Goal: Transaction & Acquisition: Purchase product/service

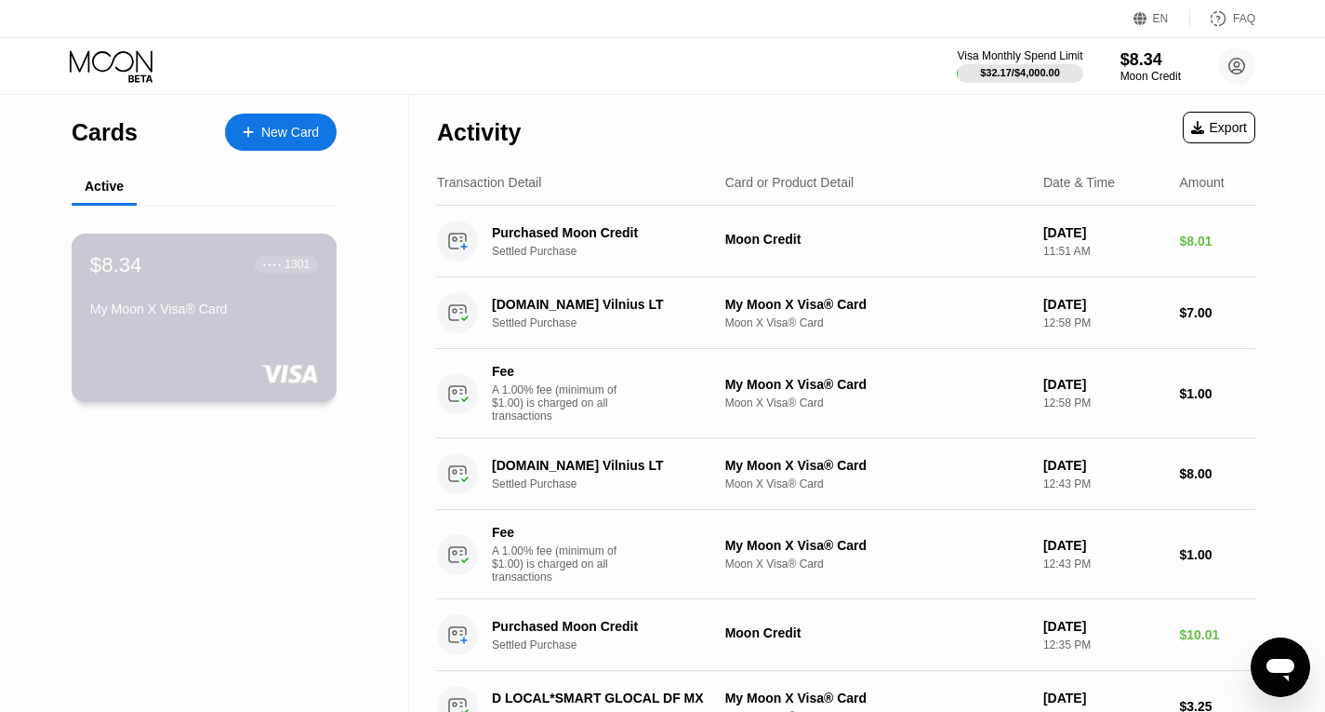
click at [249, 316] on div "My Moon X Visa® Card" at bounding box center [204, 308] width 228 height 15
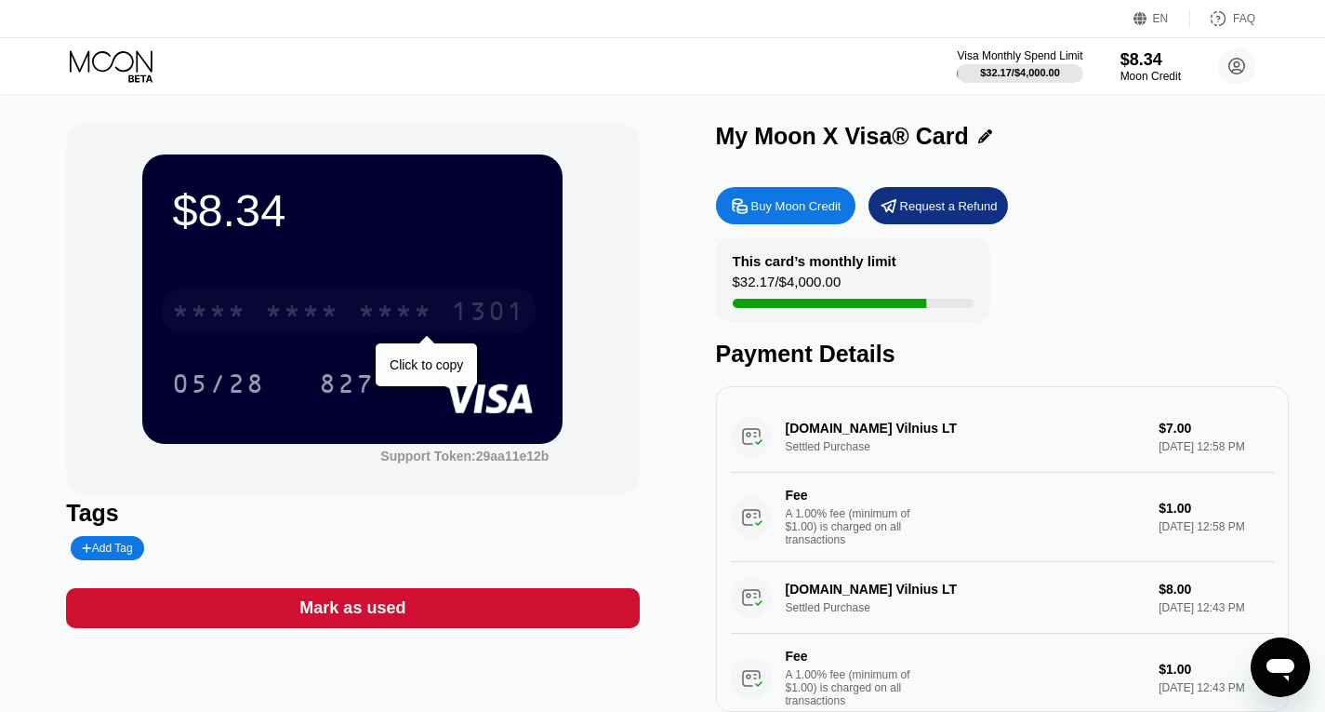
click at [471, 324] on div "1301" at bounding box center [488, 314] width 74 height 30
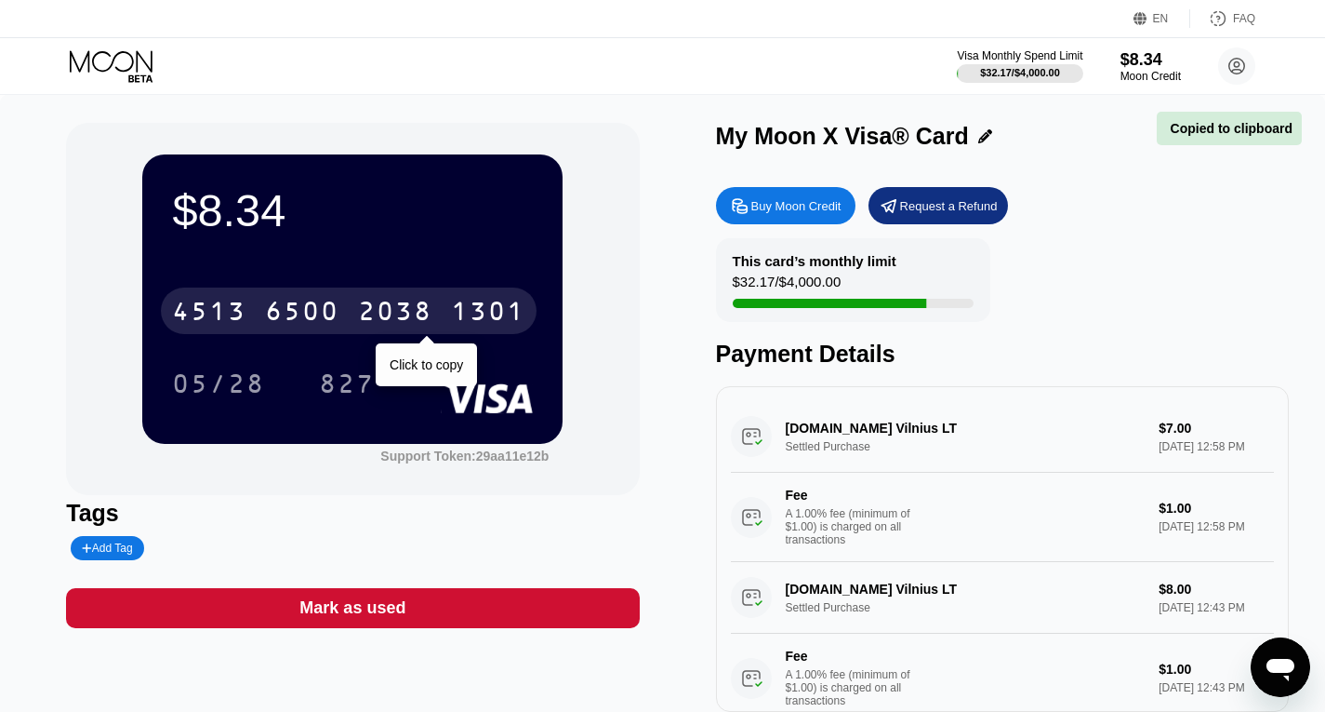
click at [471, 324] on div "1301" at bounding box center [488, 314] width 74 height 30
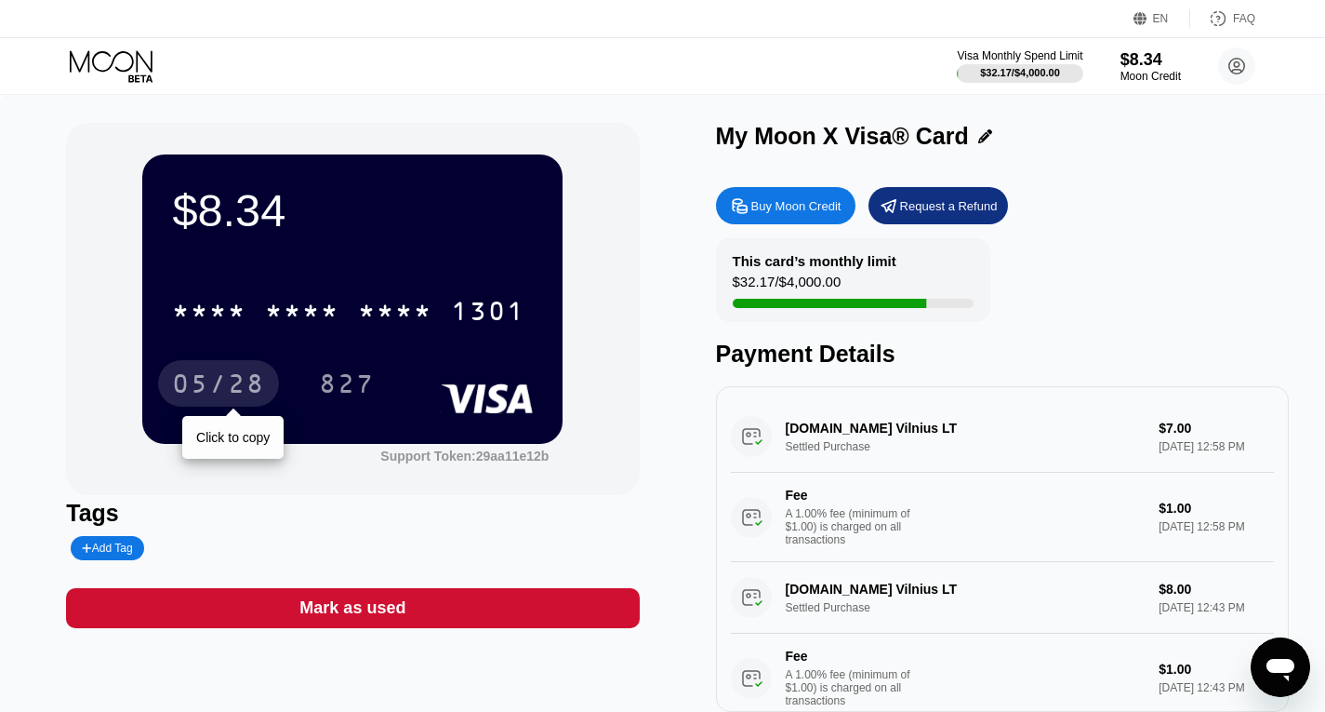
click at [209, 393] on div "05/28" at bounding box center [218, 386] width 93 height 30
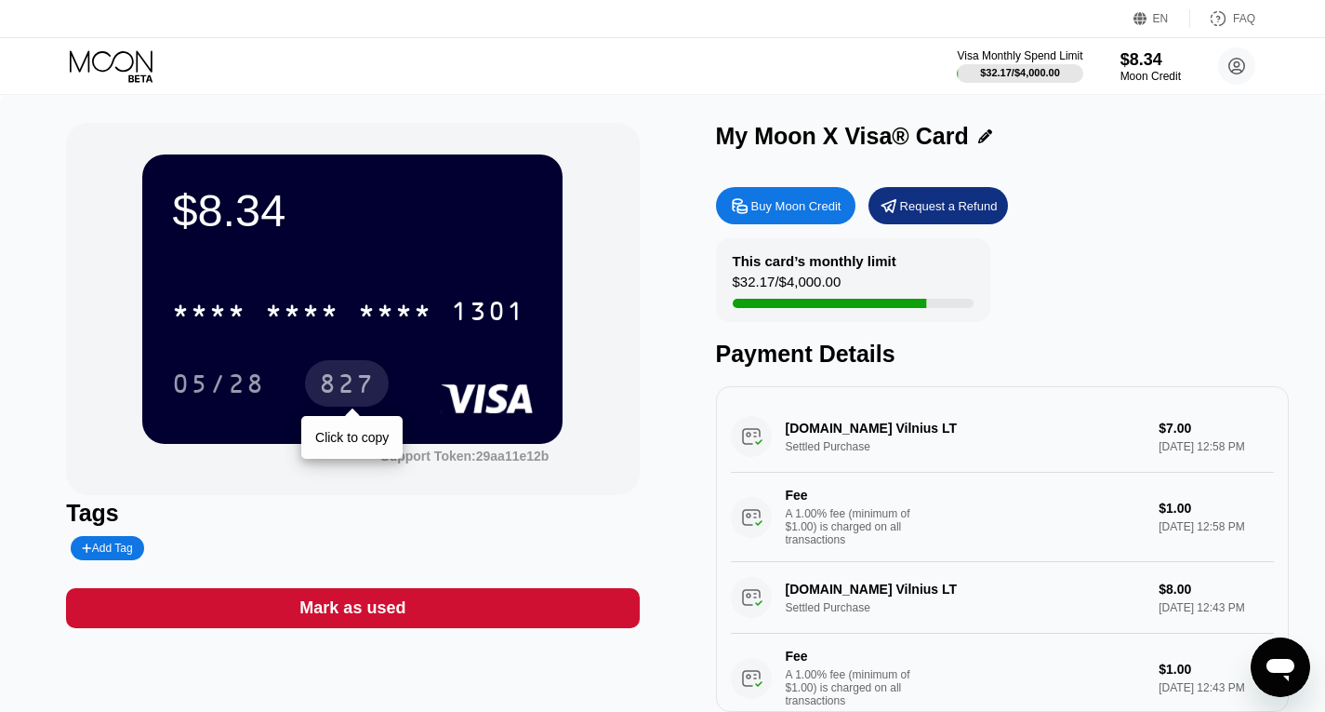
click at [343, 366] on div "827" at bounding box center [347, 383] width 84 height 47
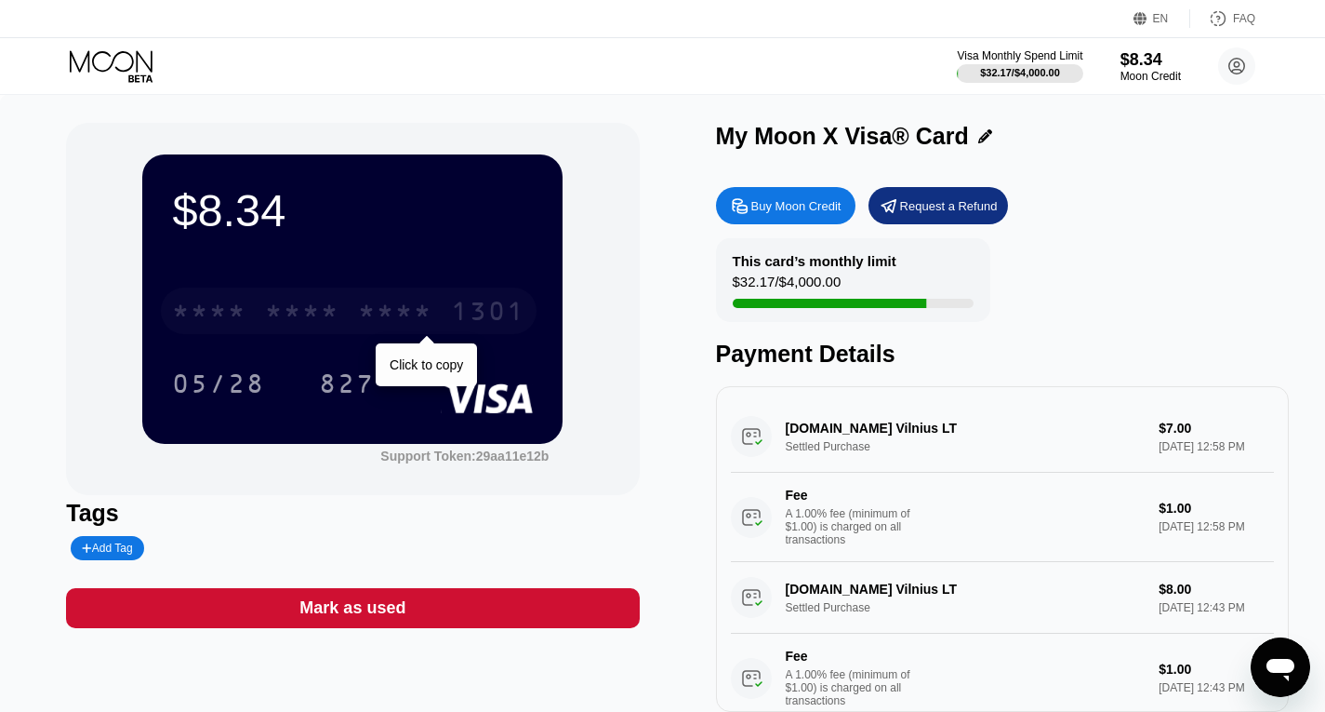
click at [411, 298] on div "* * * * * * * * * * * * 1301" at bounding box center [349, 310] width 376 height 47
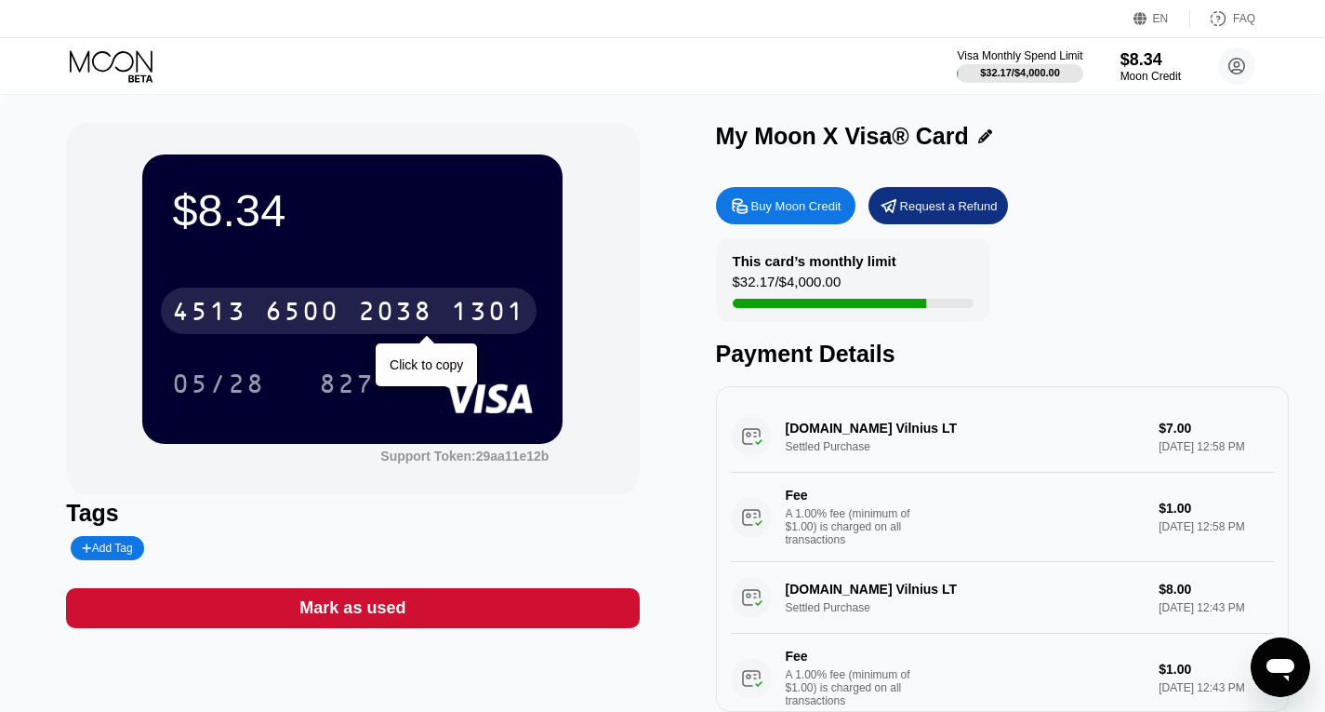
click at [339, 294] on div "4513 6500 2038 1301" at bounding box center [349, 310] width 376 height 47
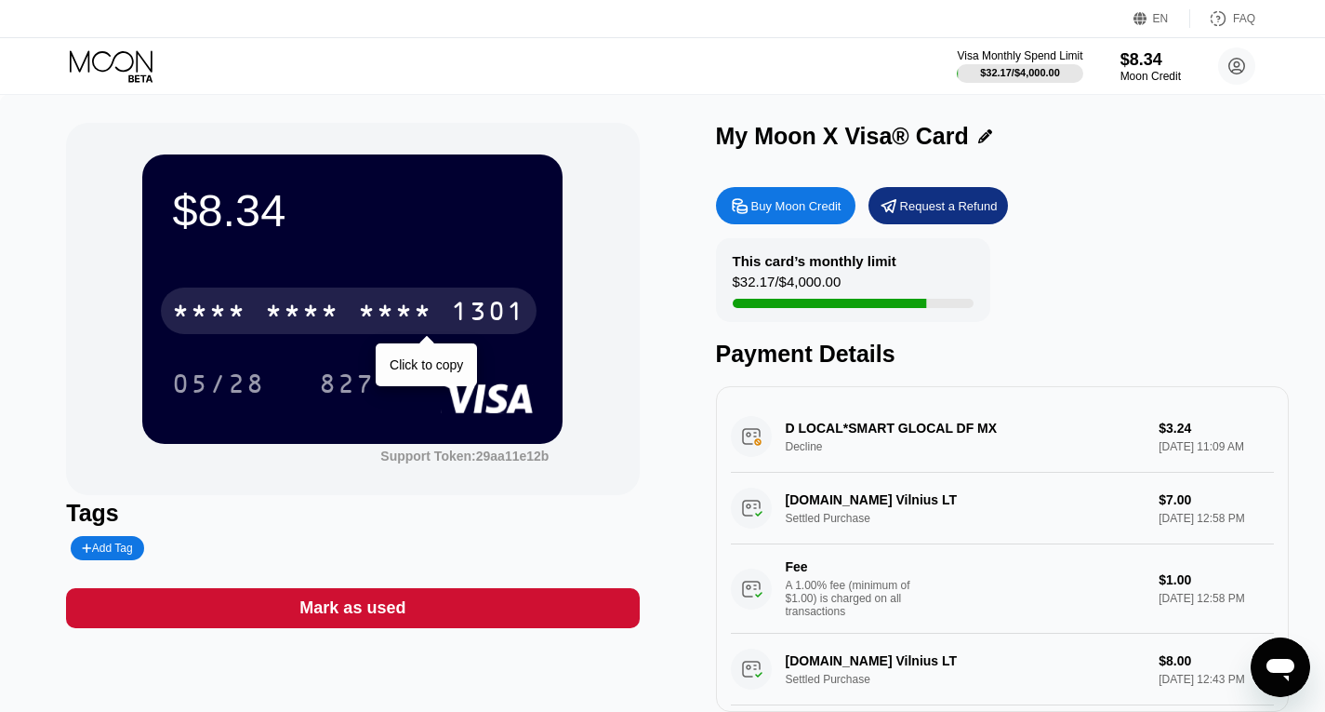
click at [411, 306] on div "* * * *" at bounding box center [395, 314] width 74 height 30
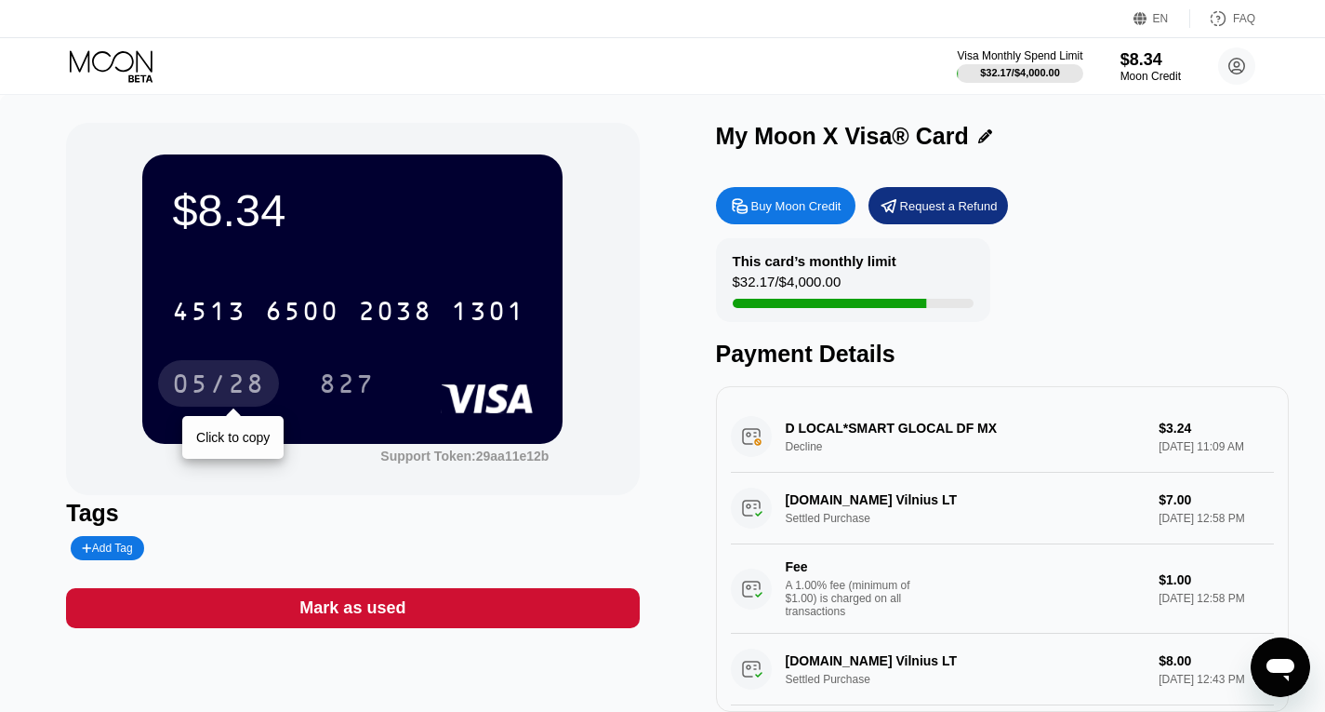
click at [243, 392] on div "05/28" at bounding box center [218, 386] width 93 height 30
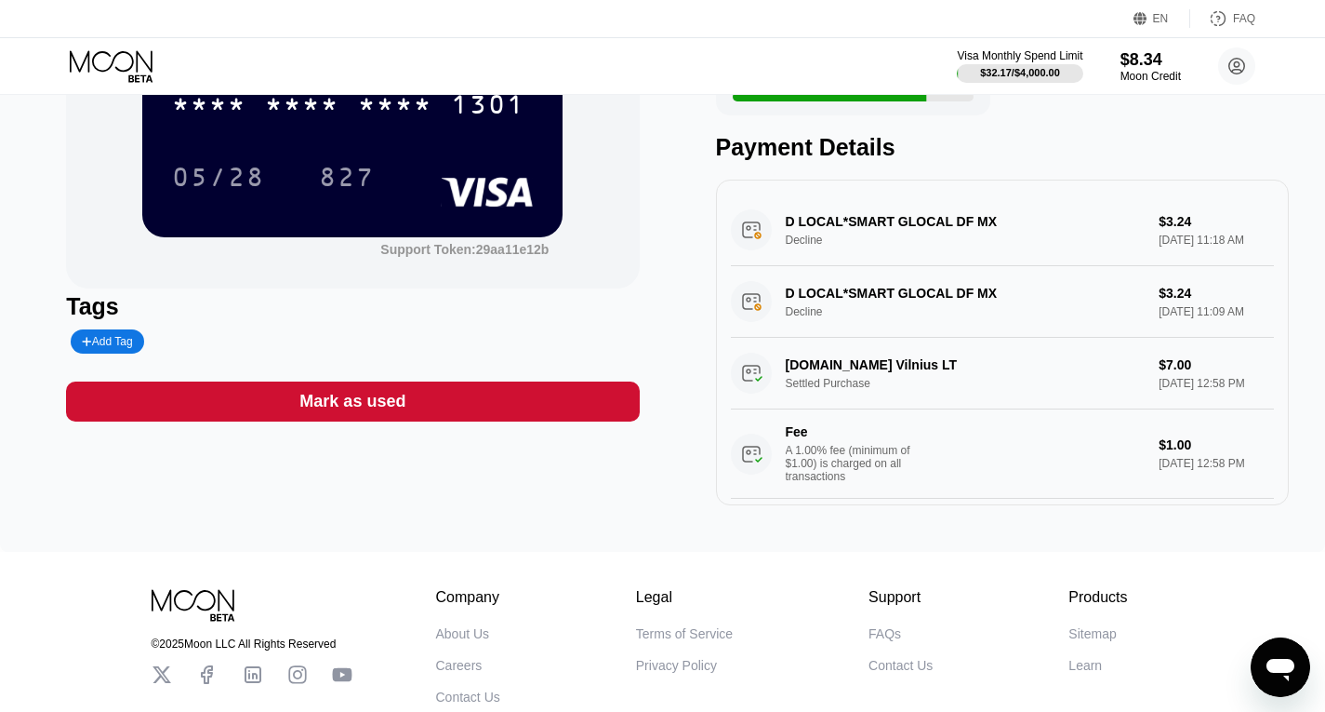
click at [960, 230] on div "D LOCAL*SMART GLOCAL DF MX Decline $3.24 Sep 25, 2025 11:18 AM" at bounding box center [1002, 230] width 543 height 72
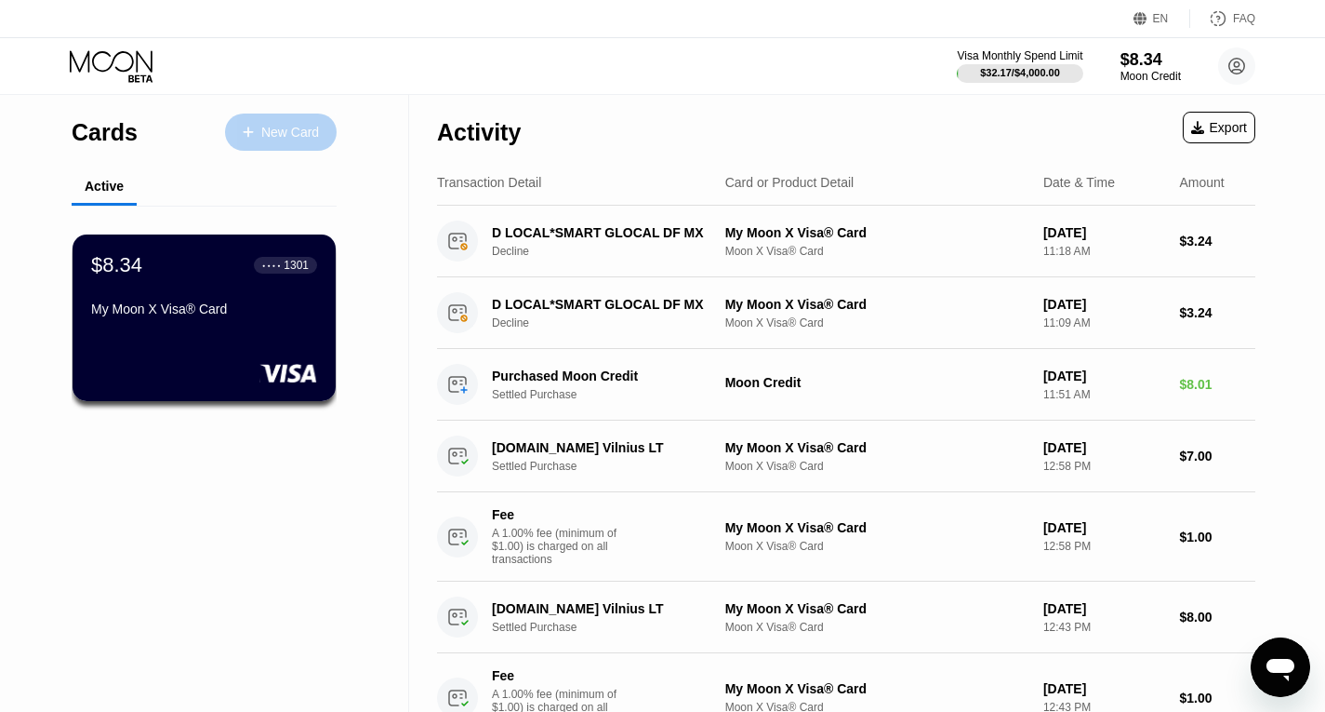
click at [282, 135] on div "New Card" at bounding box center [290, 133] width 58 height 16
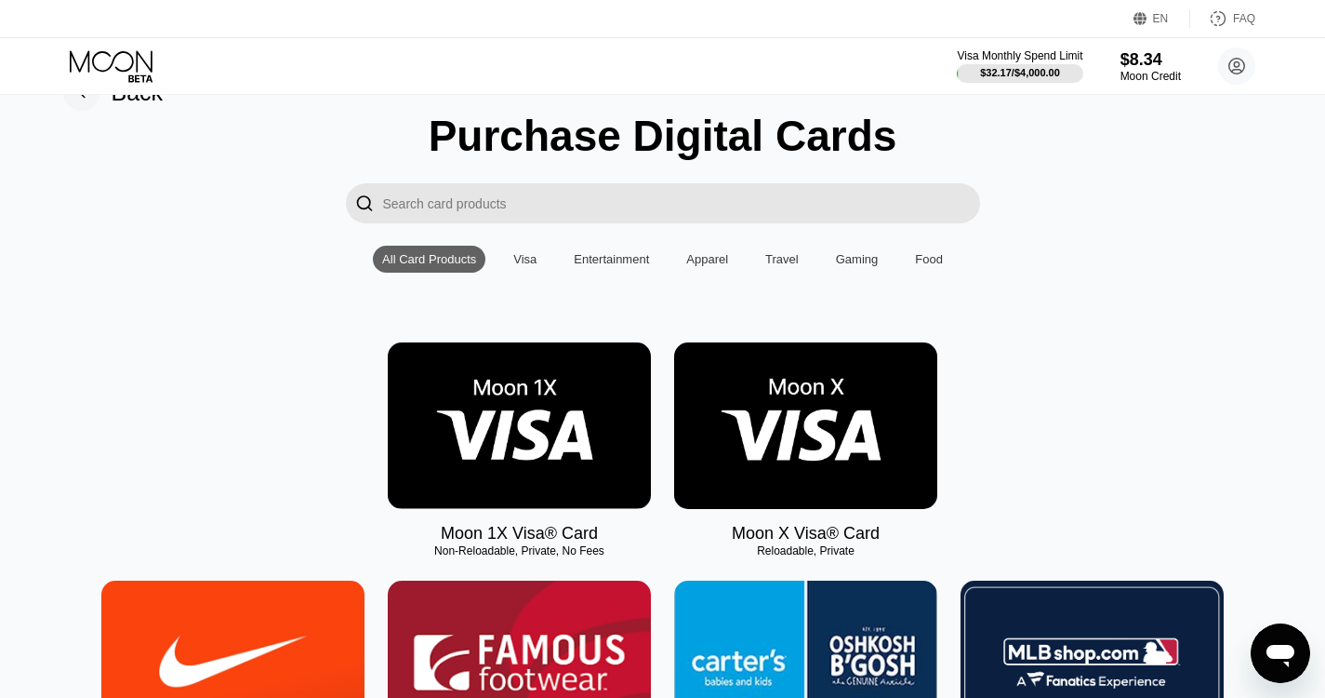
scroll to position [51, 0]
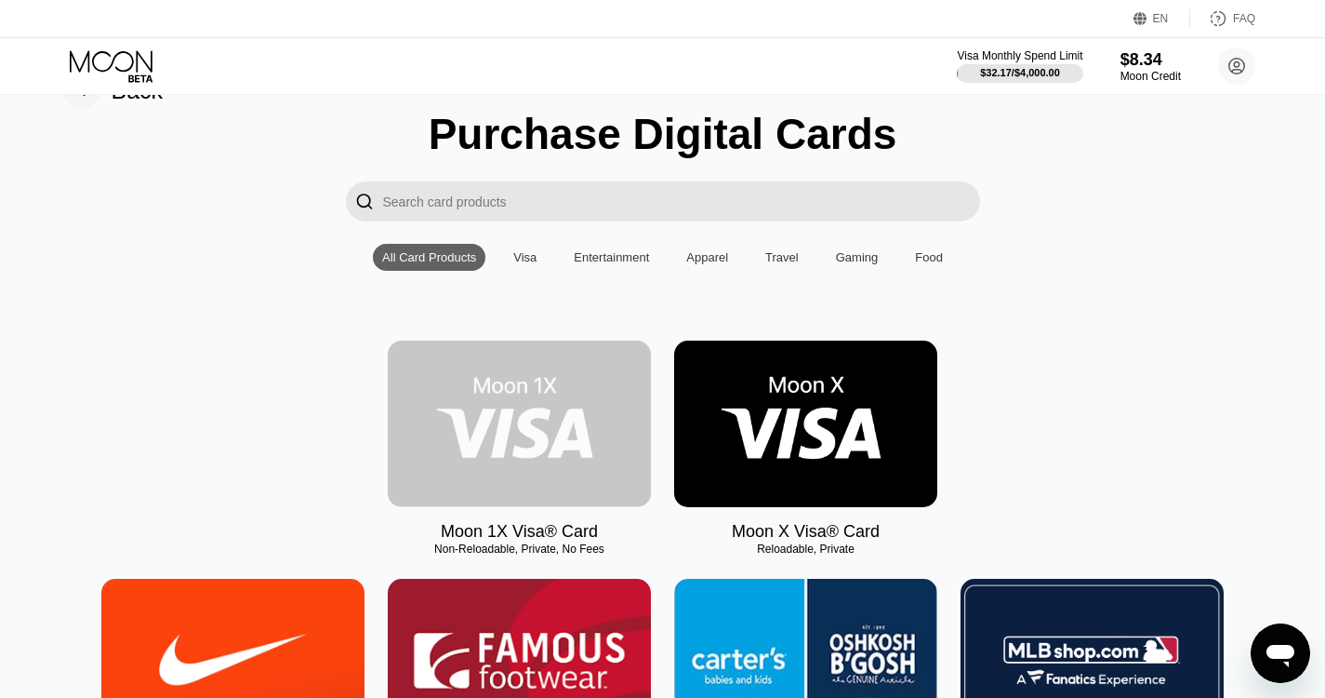
click at [564, 386] on img at bounding box center [519, 423] width 263 height 166
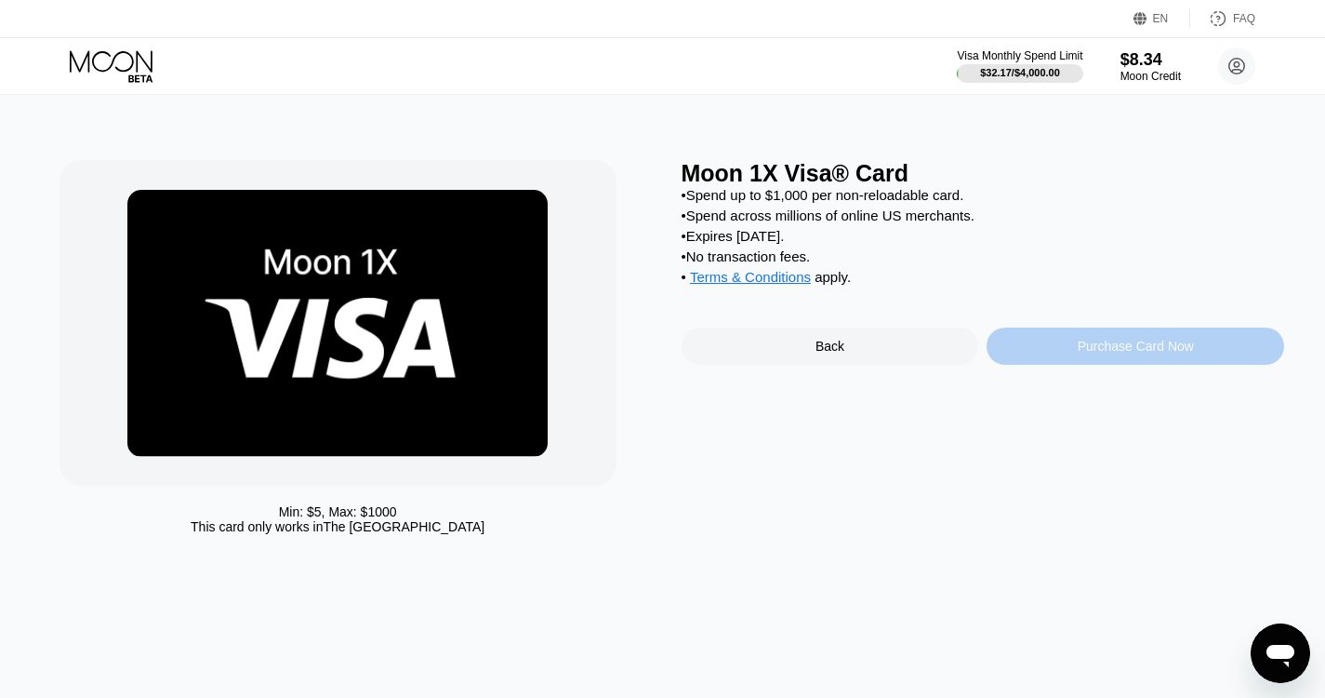
click at [1053, 365] on div "Purchase Card Now" at bounding box center [1136, 345] width 298 height 37
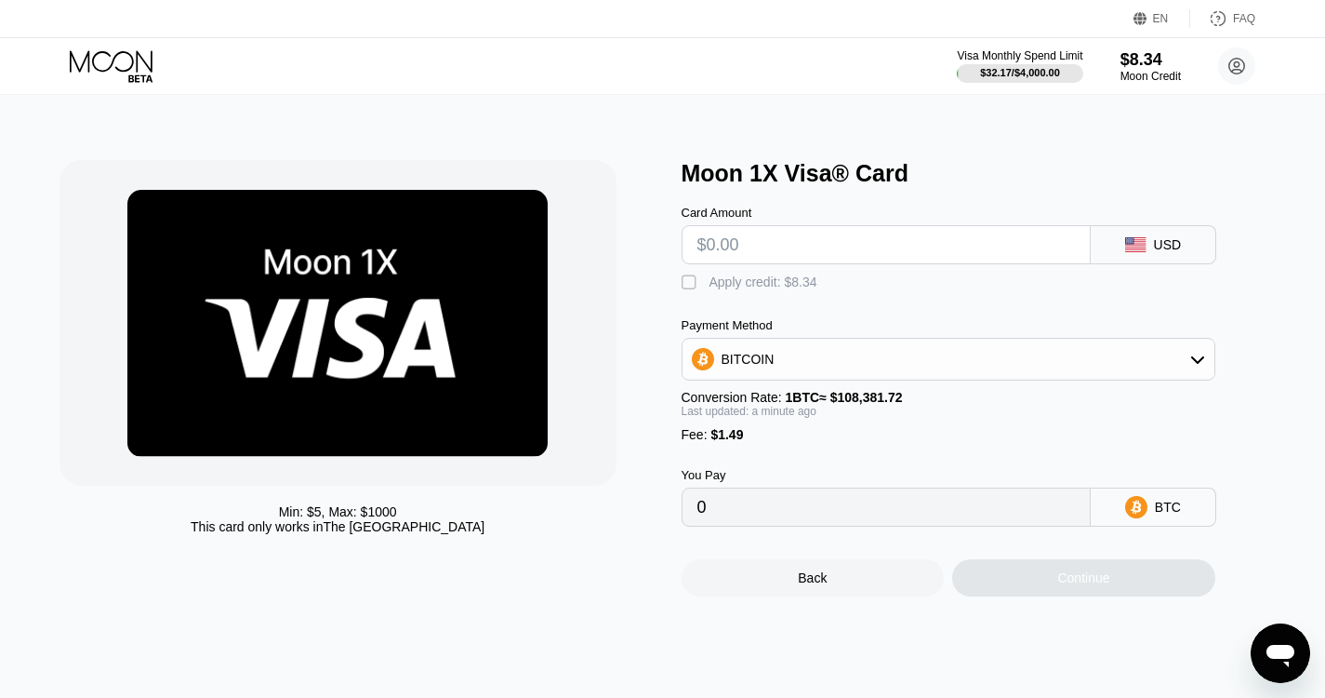
click at [904, 250] on input "text" at bounding box center [887, 244] width 378 height 37
click at [736, 280] on div "Apply credit: $8.34" at bounding box center [764, 281] width 108 height 15
click at [763, 258] on input "text" at bounding box center [887, 244] width 378 height 37
type input "$5"
type input "$8"
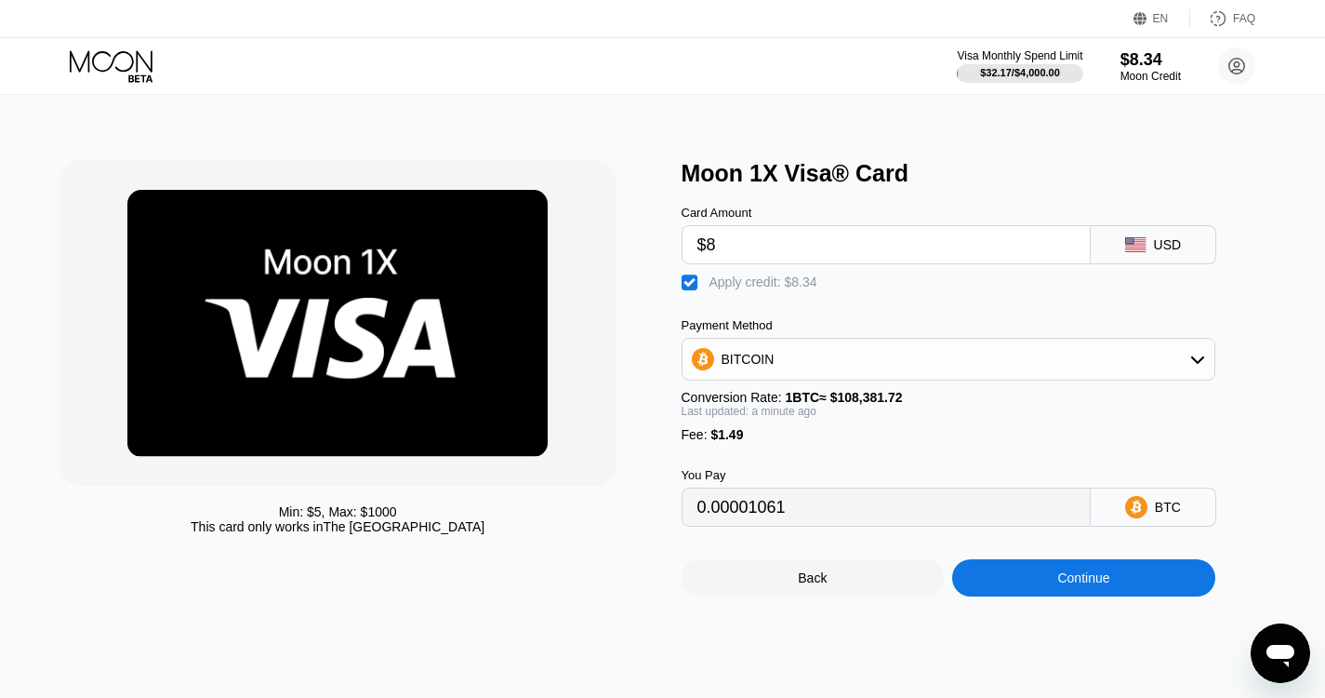
type input "0.00001061"
type input "$8"
click at [752, 356] on div "BITCOIN" at bounding box center [949, 358] width 532 height 37
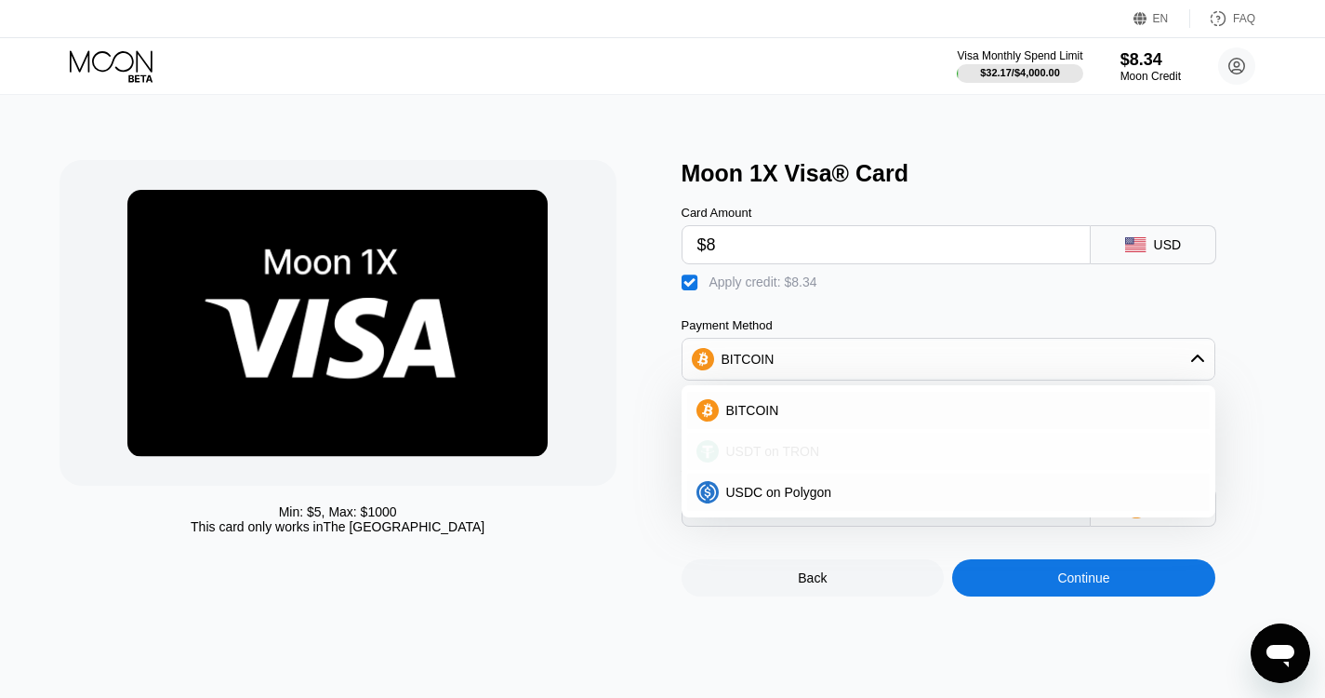
click at [747, 459] on span "USDT on TRON" at bounding box center [773, 451] width 94 height 15
type input "1.16"
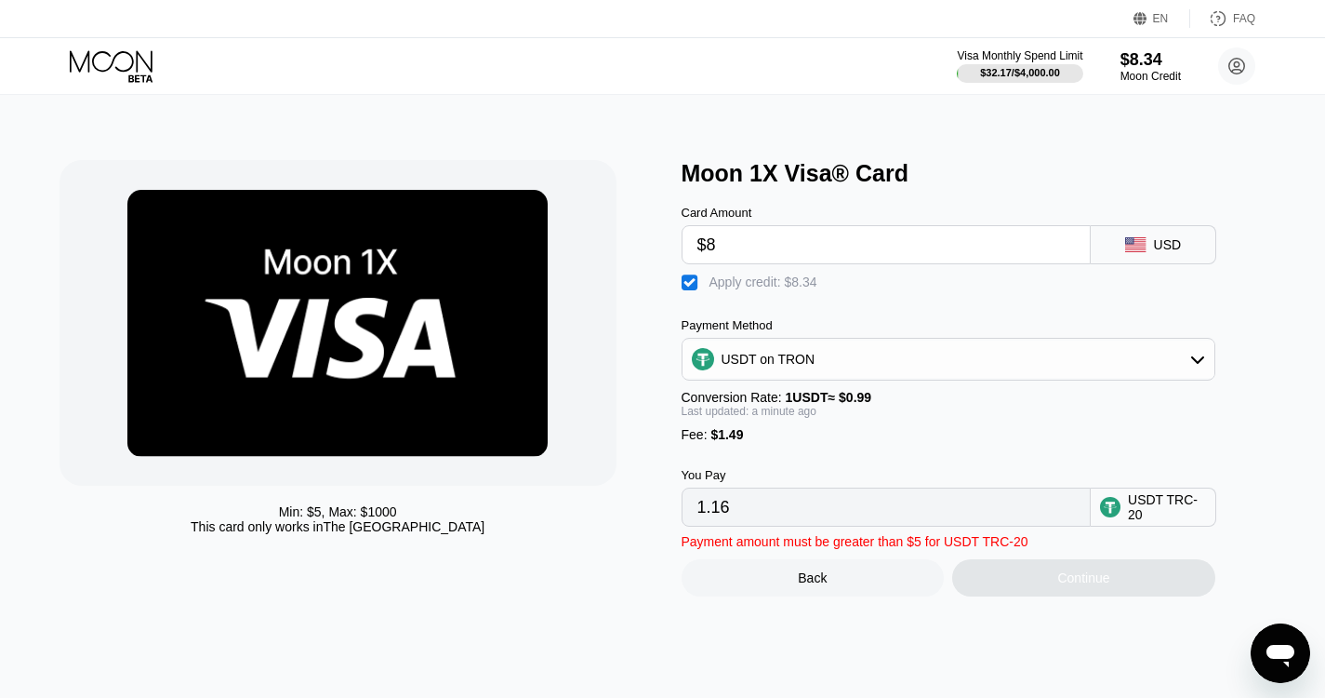
click at [736, 250] on input "$8" at bounding box center [887, 244] width 378 height 37
type input "0.00"
type input "$8"
click at [721, 289] on div "Apply credit: $8.34" at bounding box center [764, 281] width 108 height 15
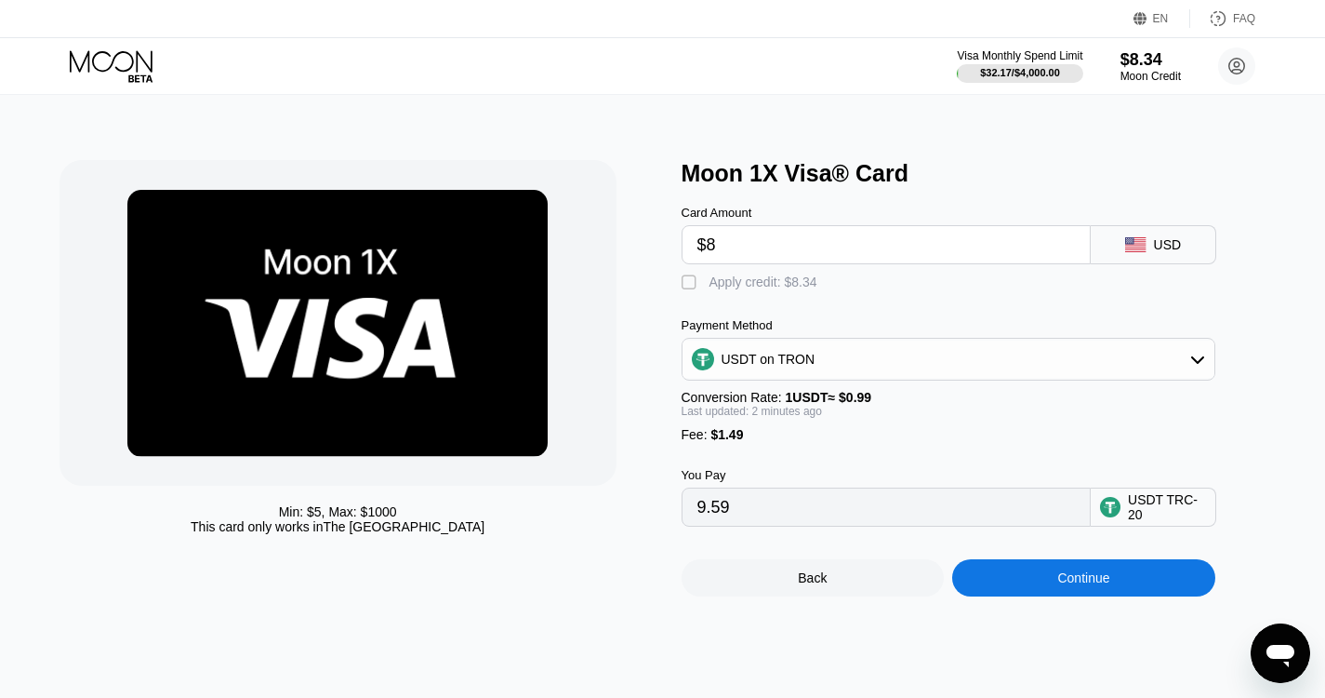
click at [721, 289] on div "Apply credit: $8.34" at bounding box center [764, 281] width 108 height 15
type input "1.16"
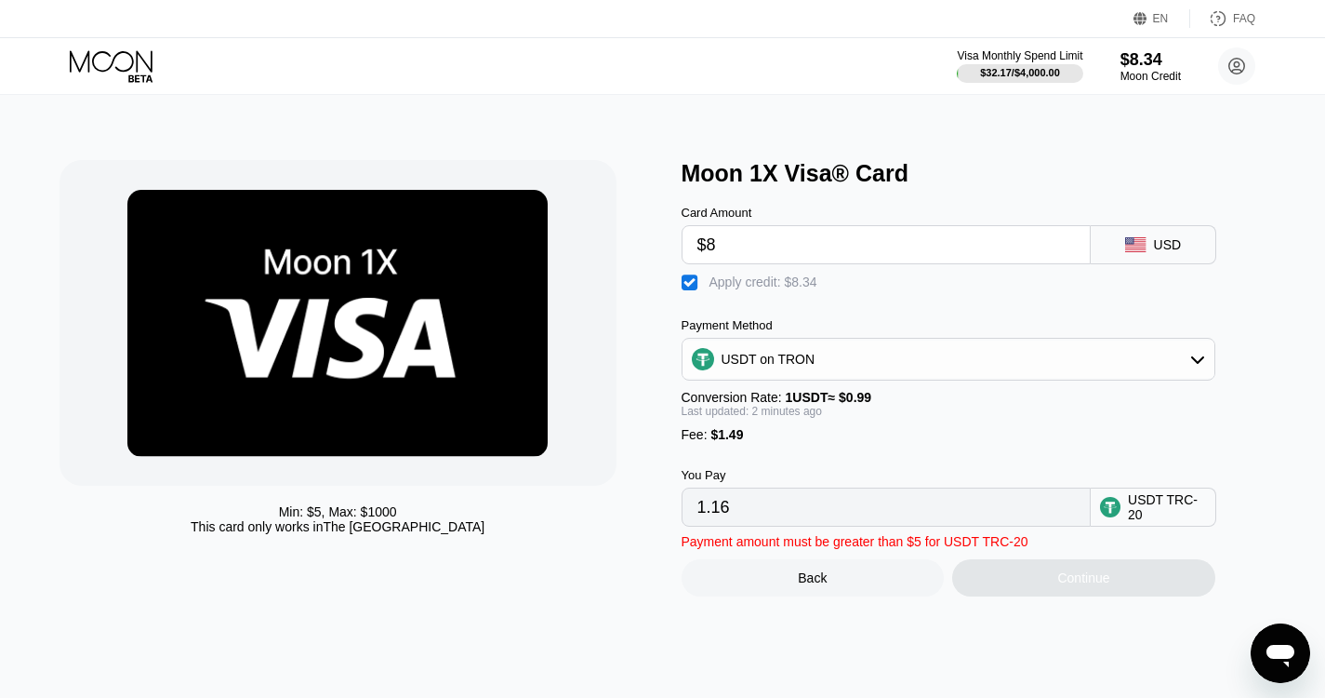
drag, startPoint x: 778, startPoint y: 209, endPoint x: 769, endPoint y: 263, distance: 54.6
click at [769, 263] on div "Card Amount $8" at bounding box center [886, 235] width 409 height 59
click at [769, 263] on input "$8" at bounding box center [887, 244] width 378 height 37
type input "0.00"
type input "$6"
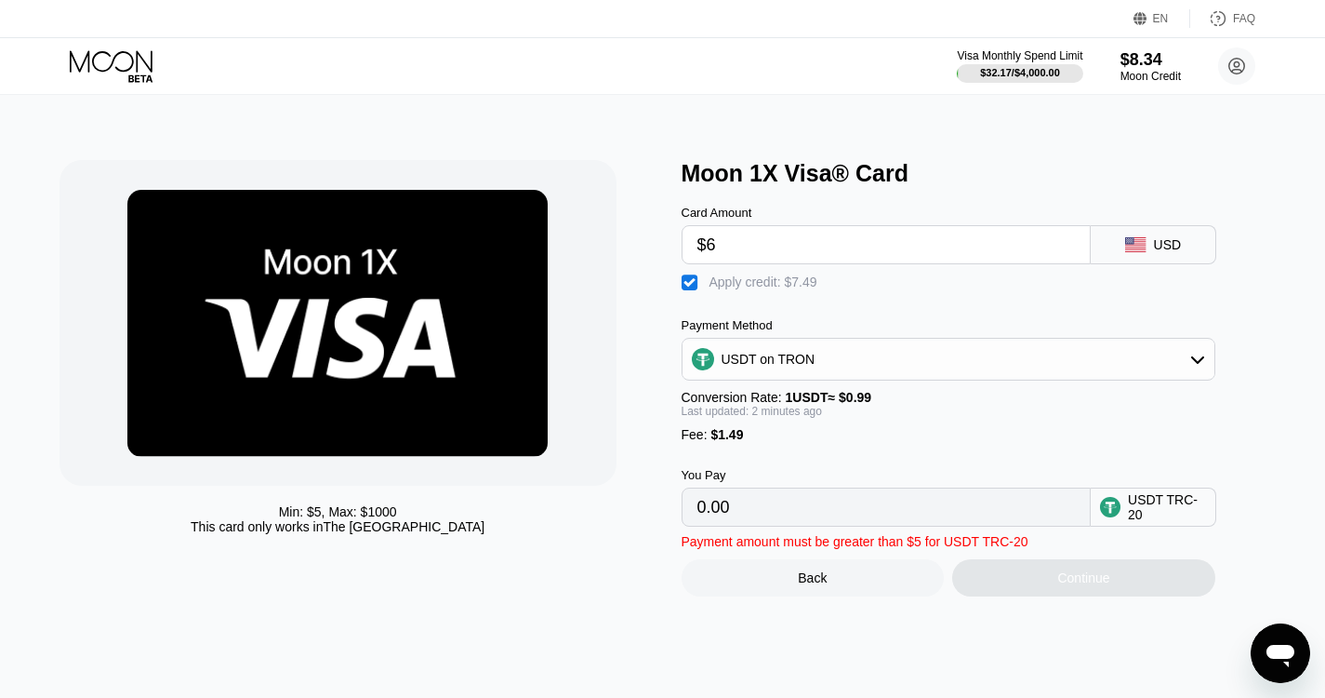
click at [723, 289] on div "Apply credit: $7.49" at bounding box center [764, 281] width 108 height 15
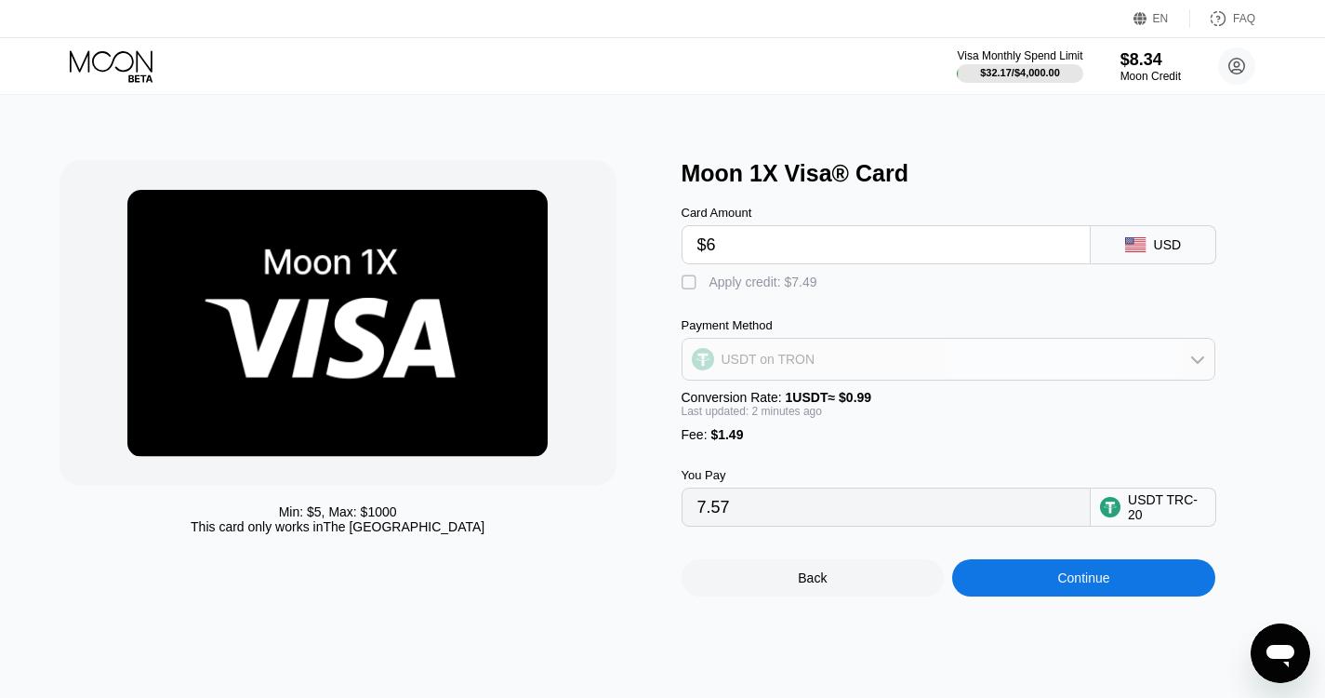
click at [748, 366] on div "USDT on TRON" at bounding box center [769, 359] width 94 height 15
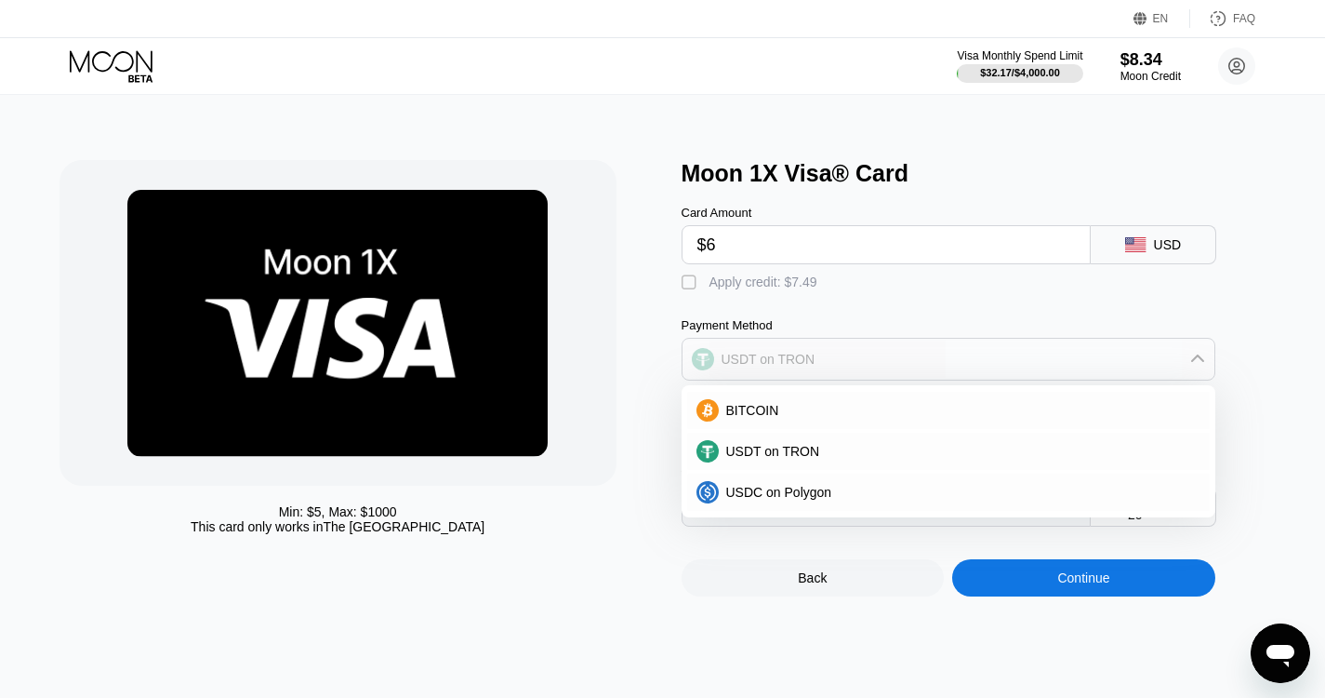
click at [764, 378] on div "USDT on TRON" at bounding box center [949, 358] width 532 height 37
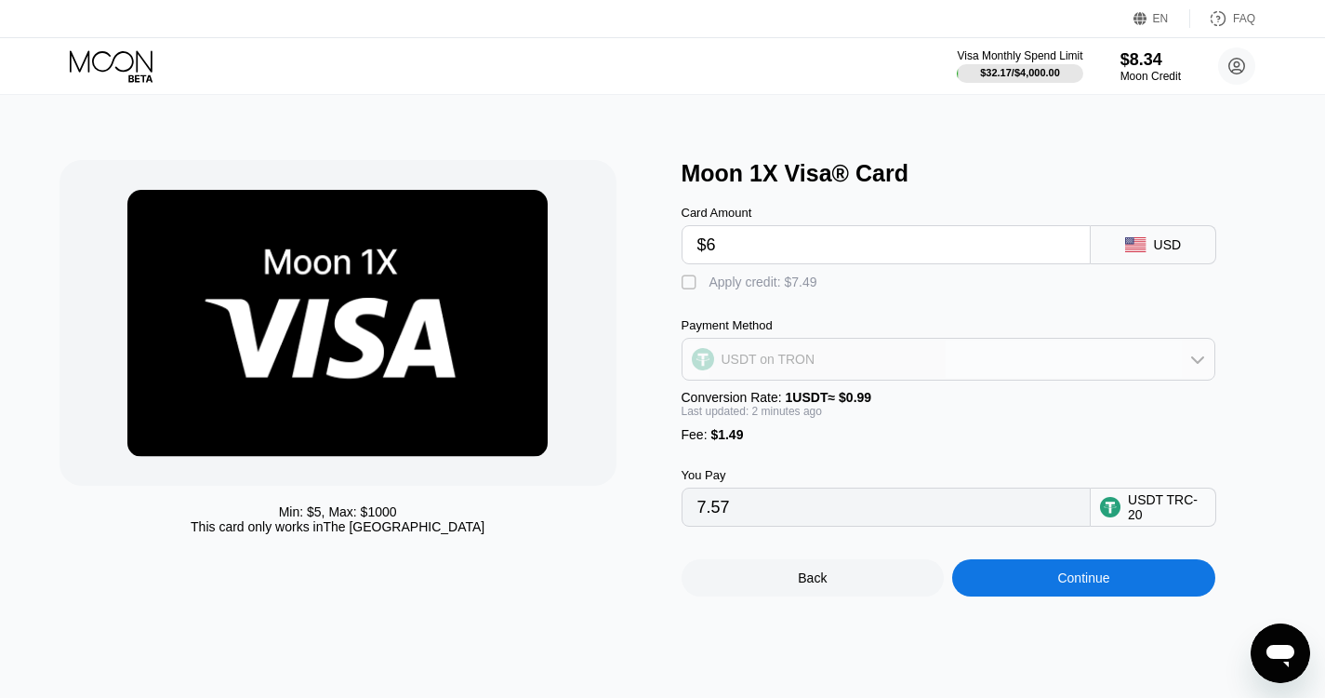
click at [764, 378] on div "USDT on TRON" at bounding box center [949, 358] width 532 height 37
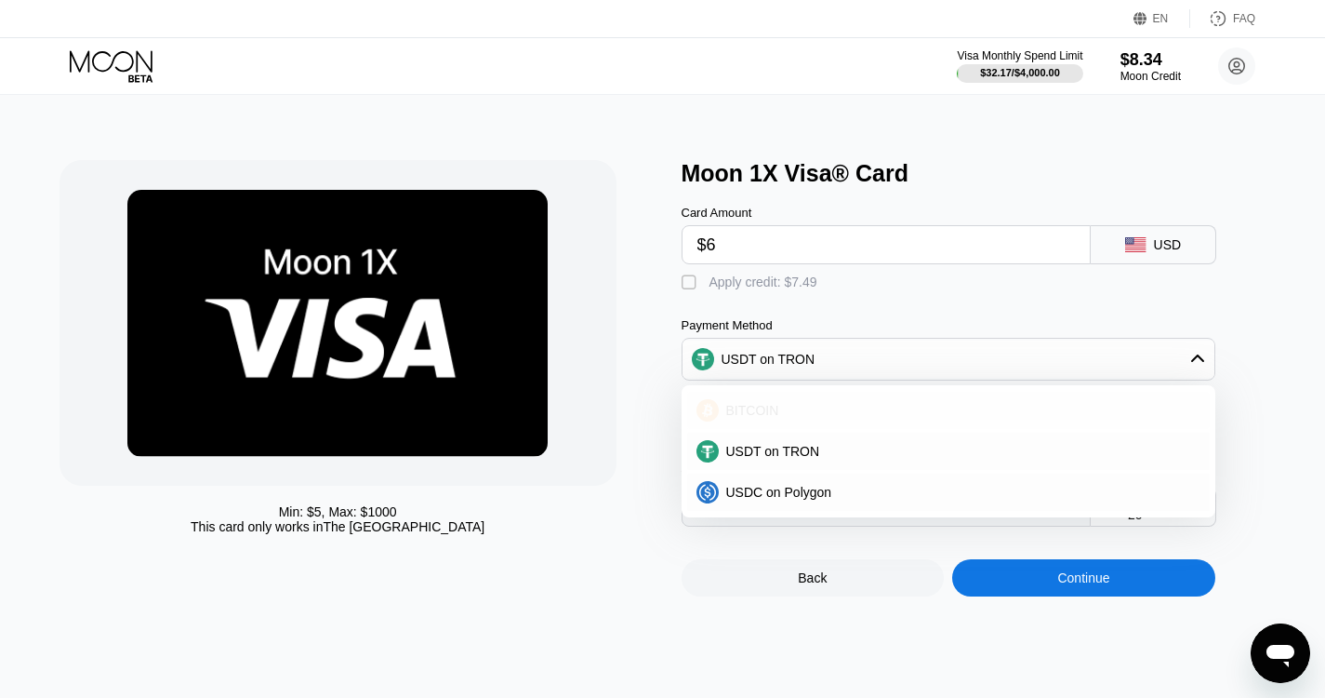
click at [761, 418] on span "BITCOIN" at bounding box center [752, 410] width 53 height 15
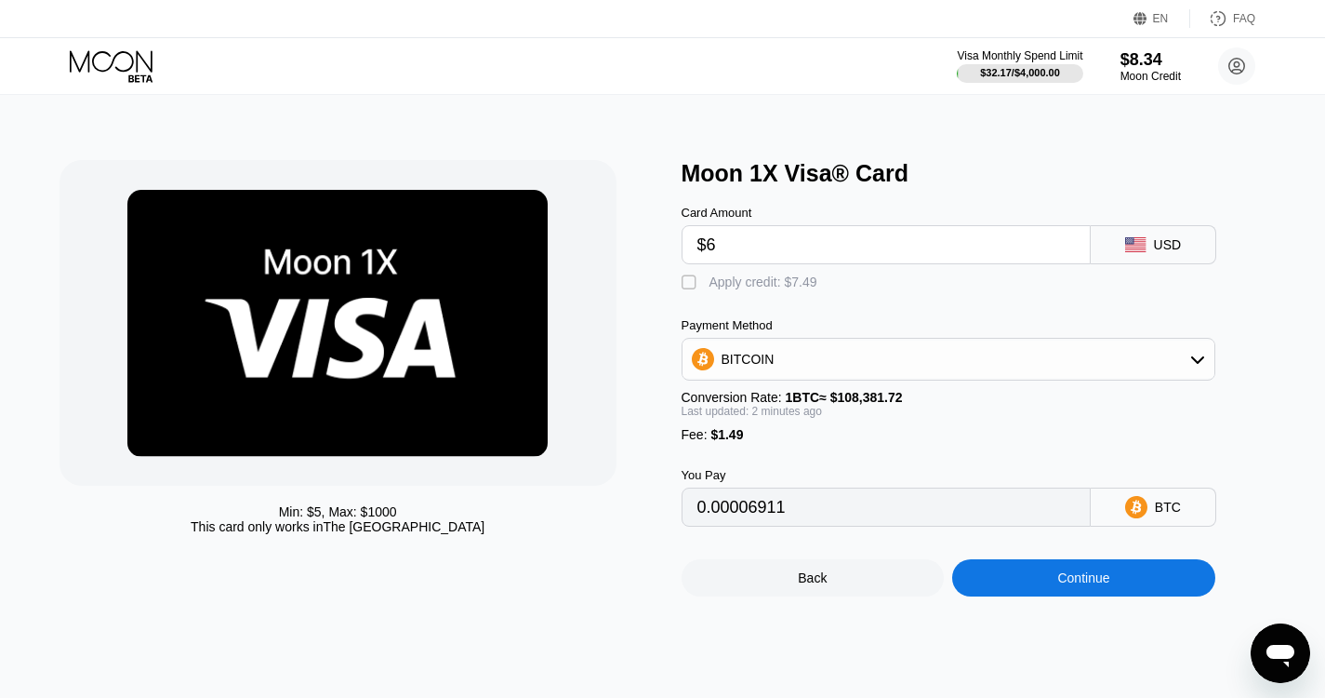
click at [710, 282] on div "Apply credit: $7.49" at bounding box center [764, 281] width 108 height 15
type input "0"
click at [1059, 585] on div "Continue" at bounding box center [1084, 577] width 52 height 15
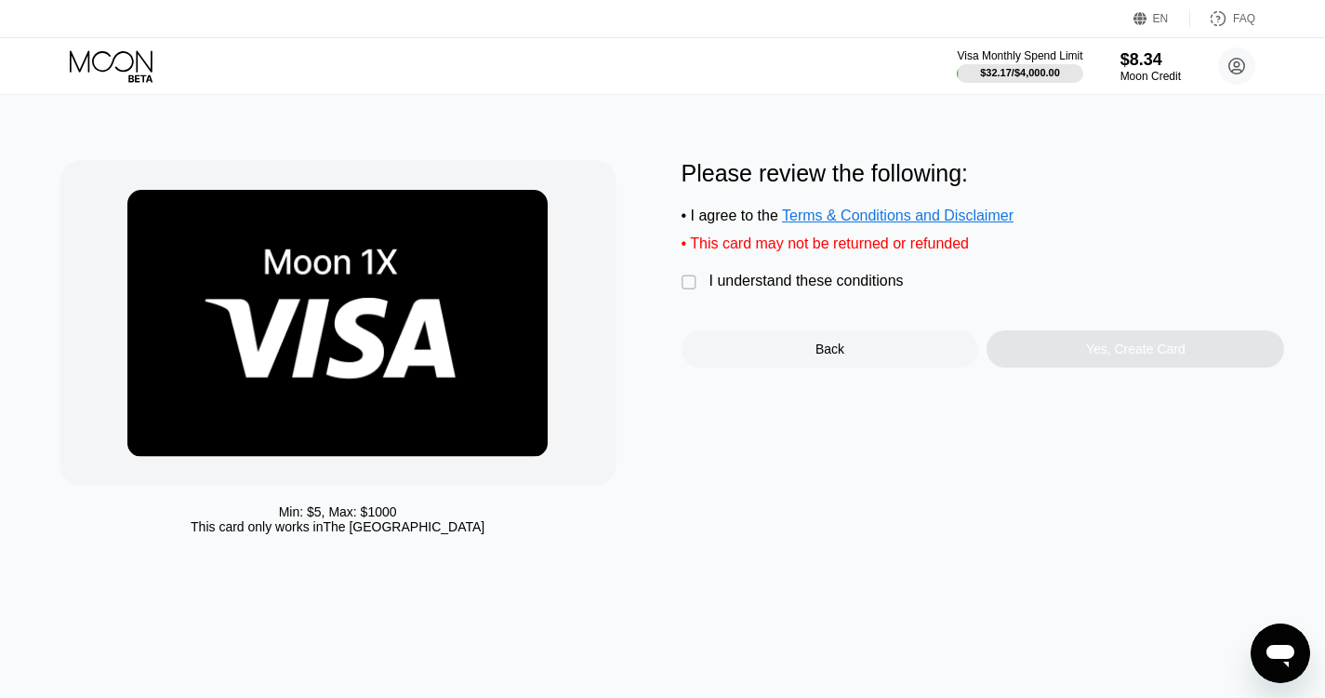
click at [803, 289] on div "I understand these conditions" at bounding box center [807, 281] width 194 height 17
click at [1099, 356] on div "Yes, Create Card" at bounding box center [1136, 348] width 100 height 15
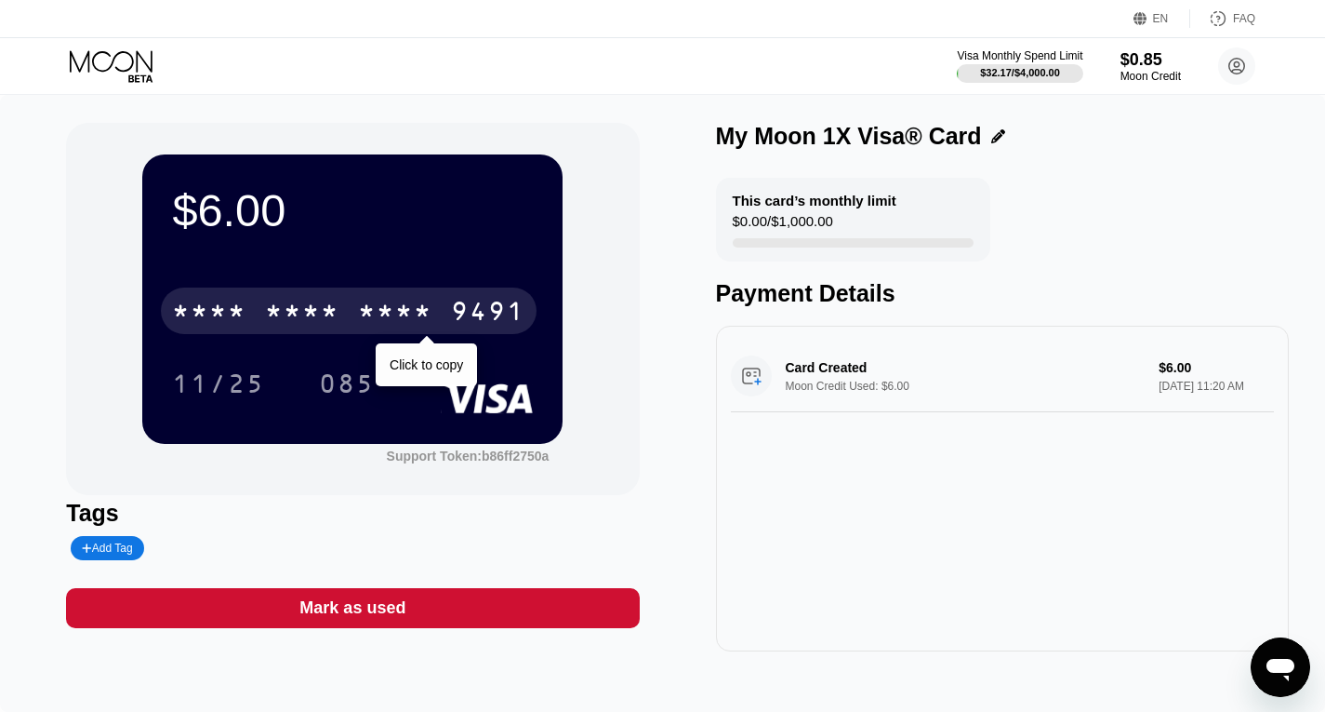
click at [485, 303] on div "9491" at bounding box center [488, 314] width 74 height 30
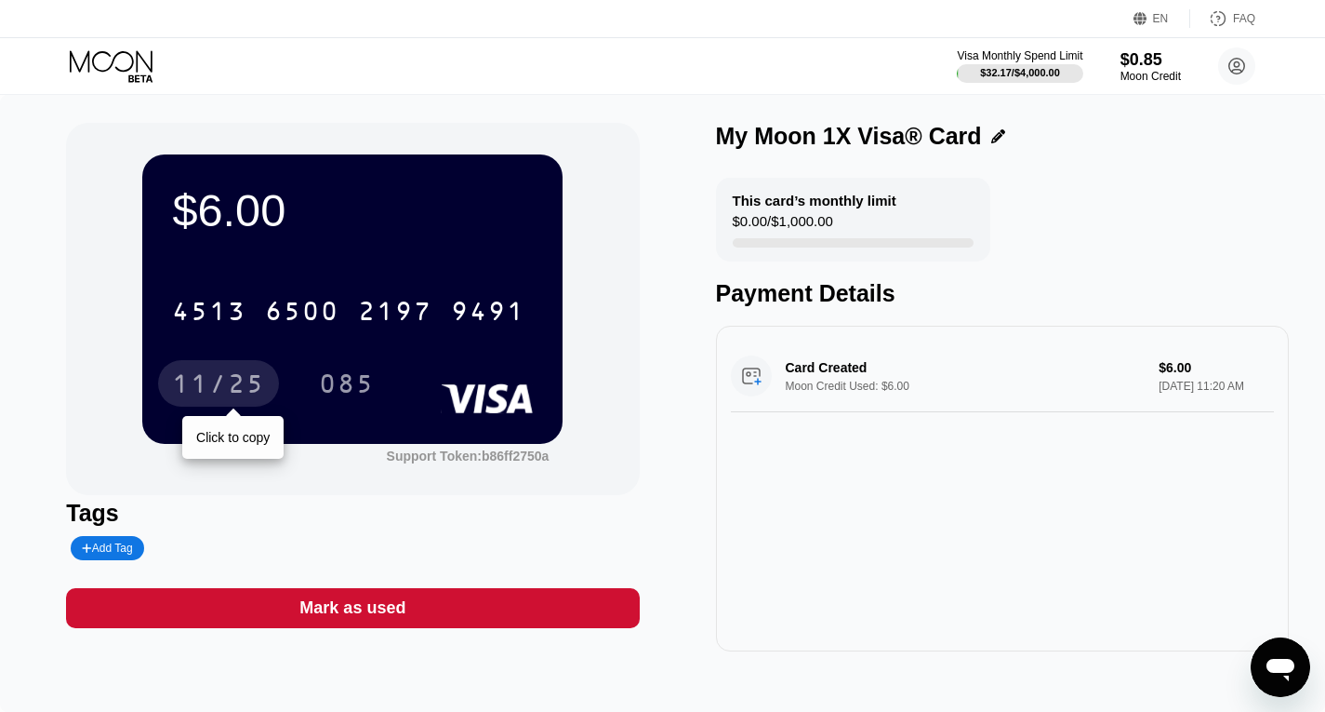
click at [246, 387] on div "11/25" at bounding box center [218, 386] width 93 height 30
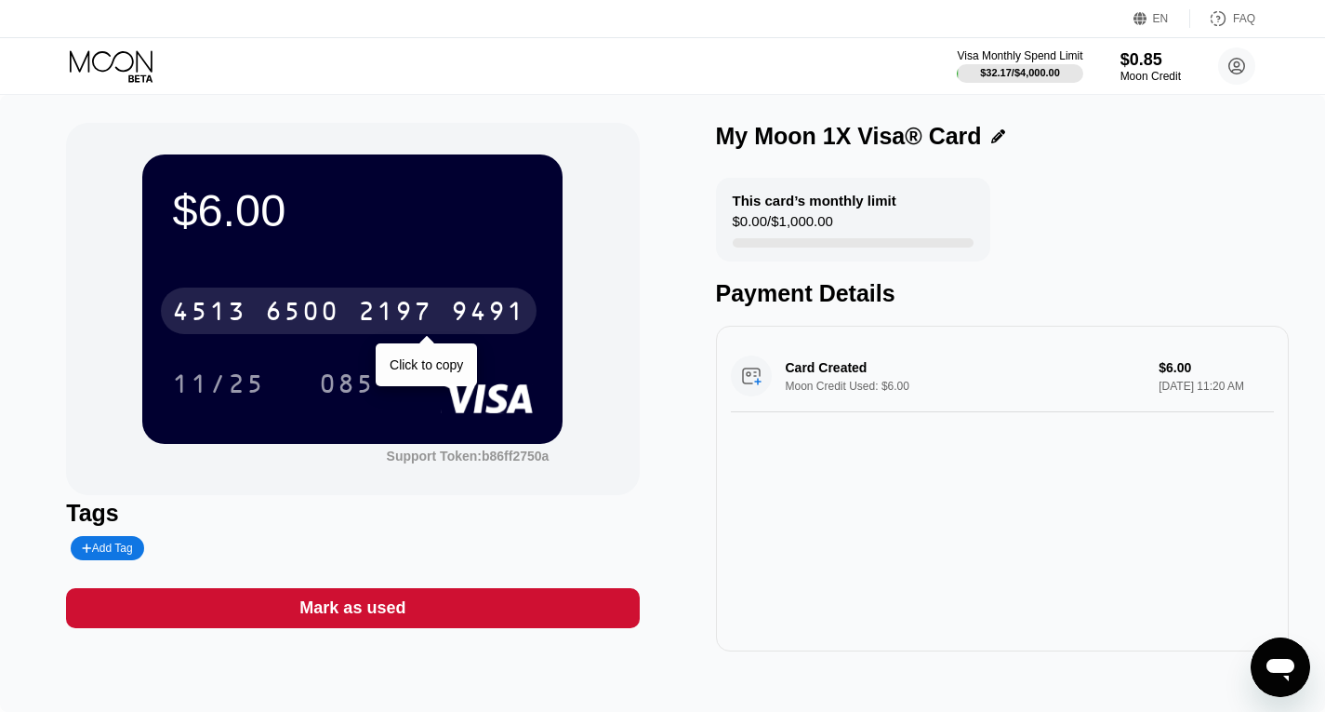
click at [482, 311] on div "9491" at bounding box center [488, 314] width 74 height 30
